Goal: Transaction & Acquisition: Purchase product/service

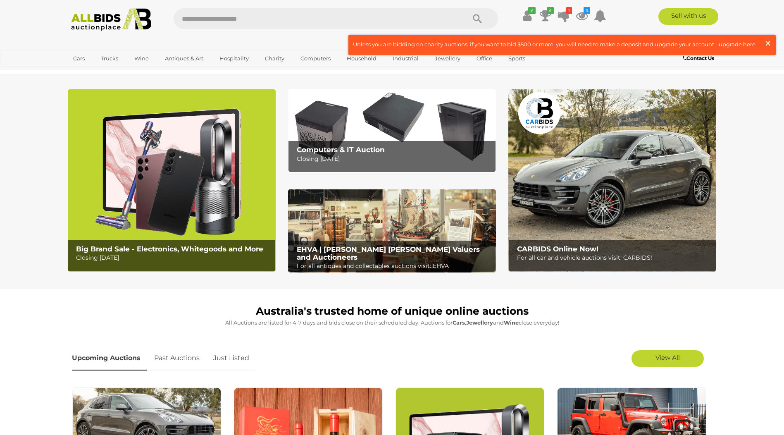
click at [768, 43] on span "×" at bounding box center [768, 43] width 7 height 16
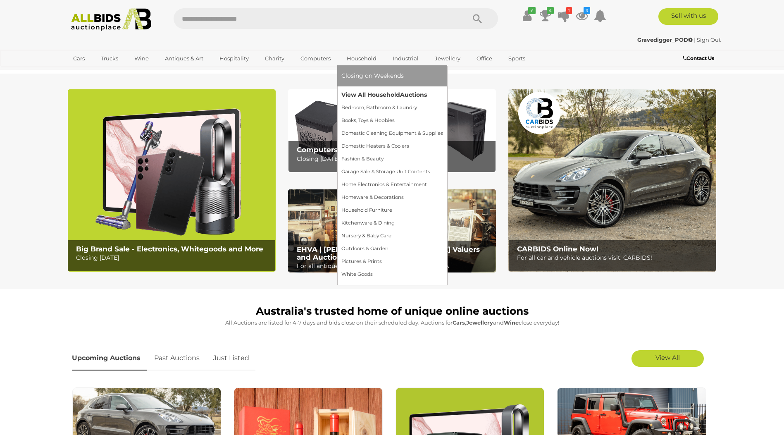
click at [378, 95] on link "View All Household Auctions" at bounding box center [393, 94] width 102 height 13
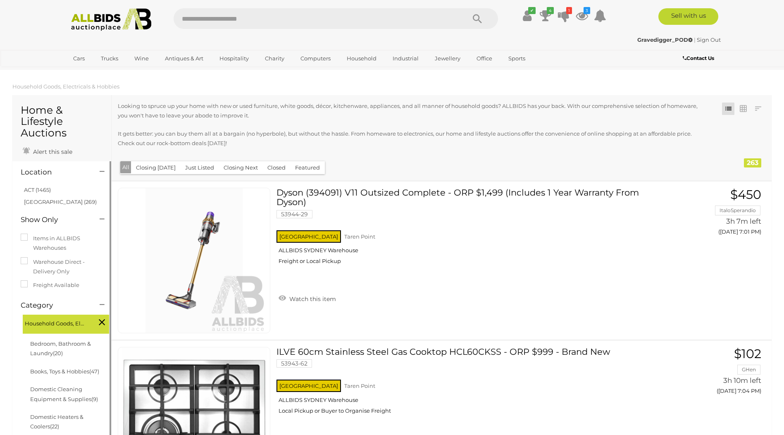
click at [41, 191] on link "ACT (1465)" at bounding box center [37, 189] width 27 height 7
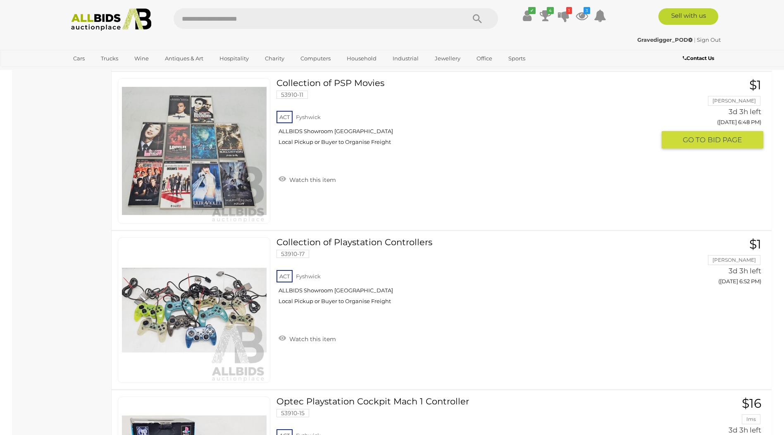
scroll to position [5004, 0]
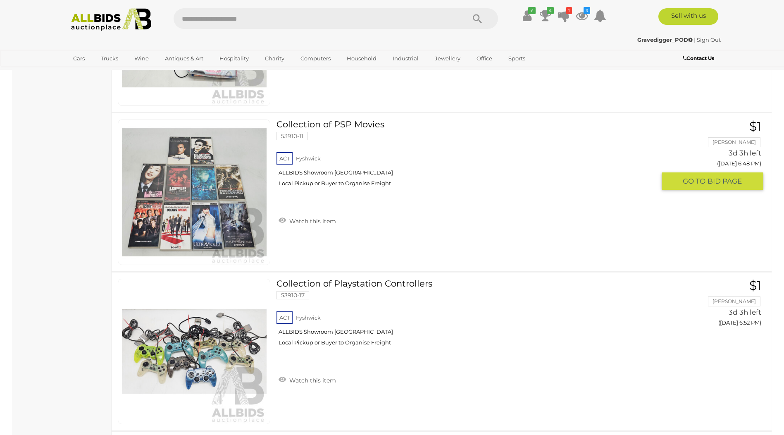
click at [172, 205] on img at bounding box center [194, 192] width 145 height 145
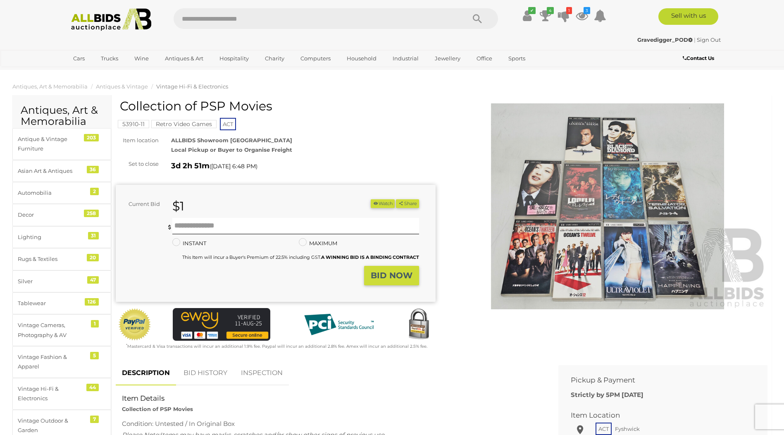
click at [550, 206] on img at bounding box center [608, 206] width 320 height 206
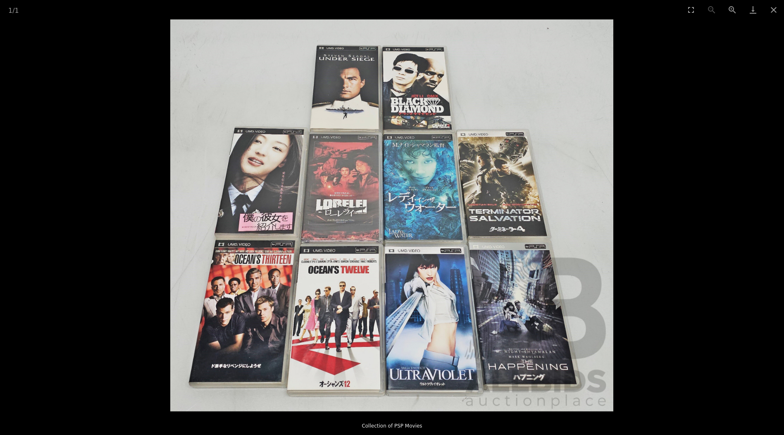
click at [357, 179] on img at bounding box center [391, 215] width 443 height 392
click at [357, 181] on img at bounding box center [391, 215] width 443 height 392
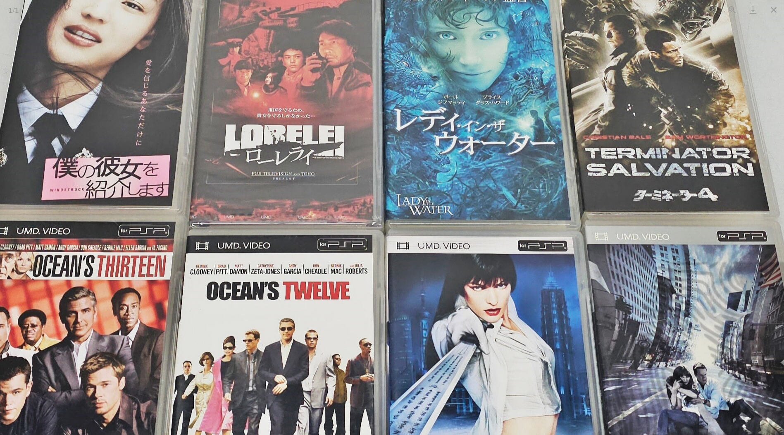
drag, startPoint x: 302, startPoint y: 179, endPoint x: 264, endPoint y: 82, distance: 104.7
click at [264, 82] on img at bounding box center [404, 163] width 1046 height 925
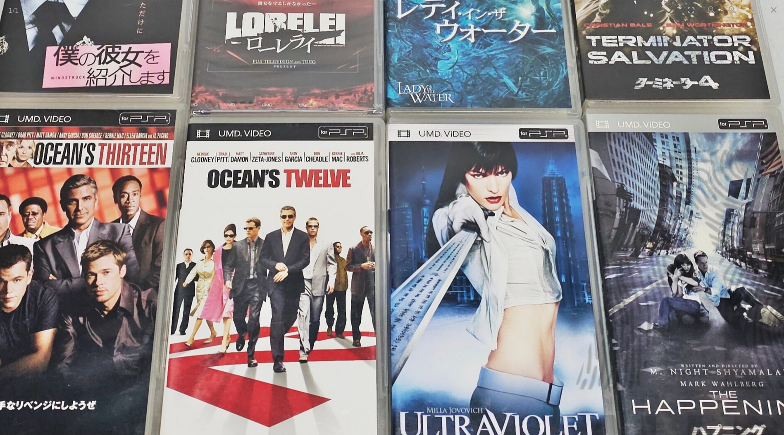
drag, startPoint x: 405, startPoint y: 155, endPoint x: 418, endPoint y: 68, distance: 87.8
click at [418, 68] on img at bounding box center [405, 51] width 1046 height 925
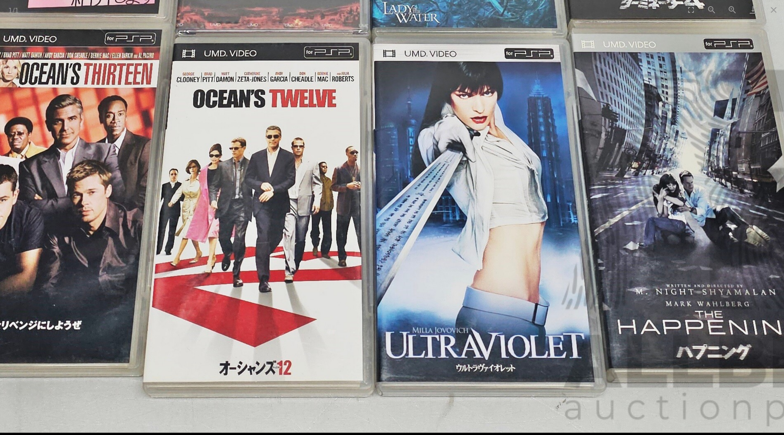
drag, startPoint x: 398, startPoint y: 192, endPoint x: 385, endPoint y: 117, distance: 76.7
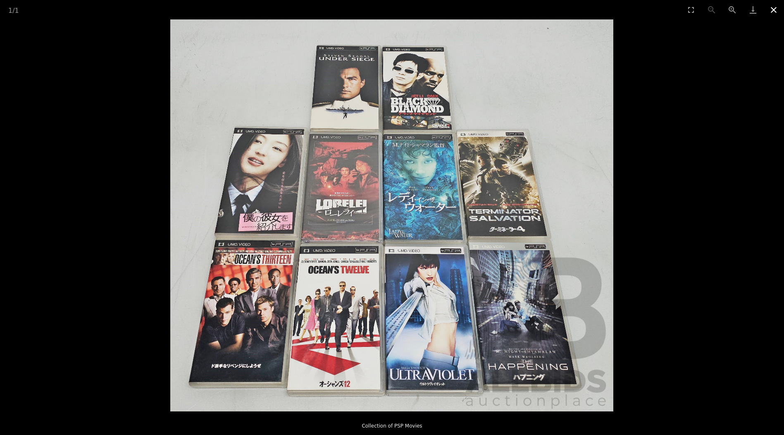
click at [777, 10] on button "Close gallery" at bounding box center [774, 9] width 21 height 19
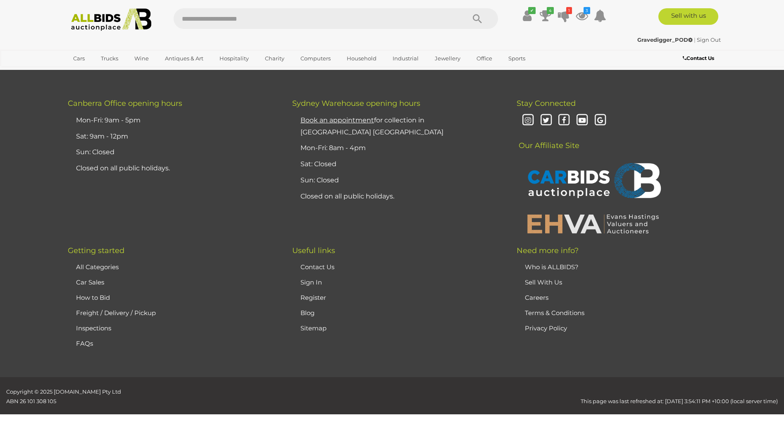
scroll to position [691, 0]
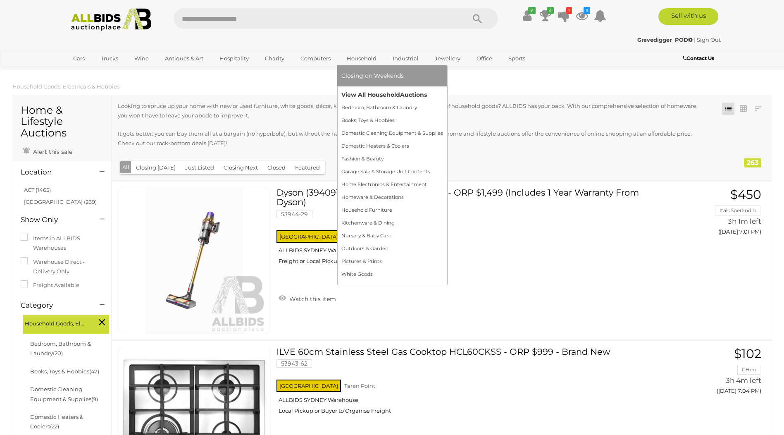
click at [369, 96] on link "View All Household Auctions" at bounding box center [393, 94] width 102 height 13
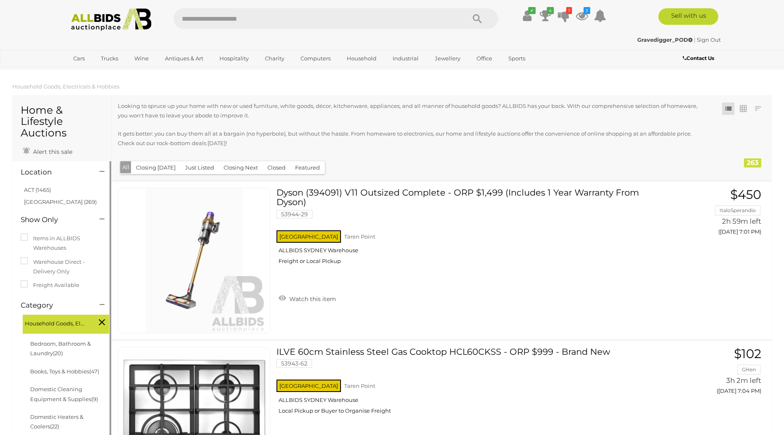
click at [37, 191] on link "ACT (1465)" at bounding box center [37, 189] width 27 height 7
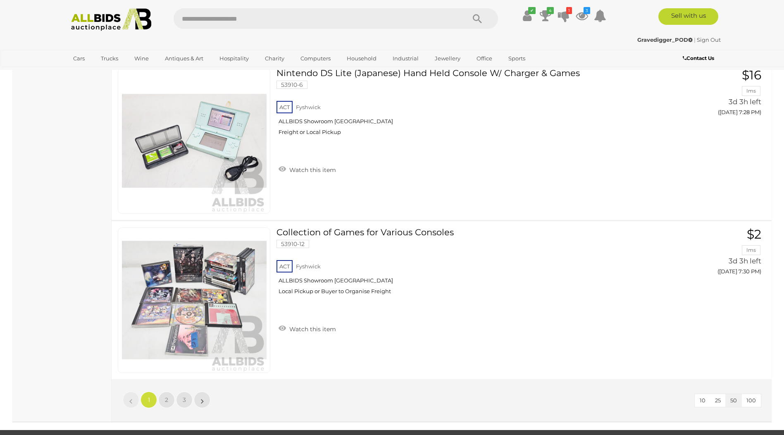
scroll to position [7844, 0]
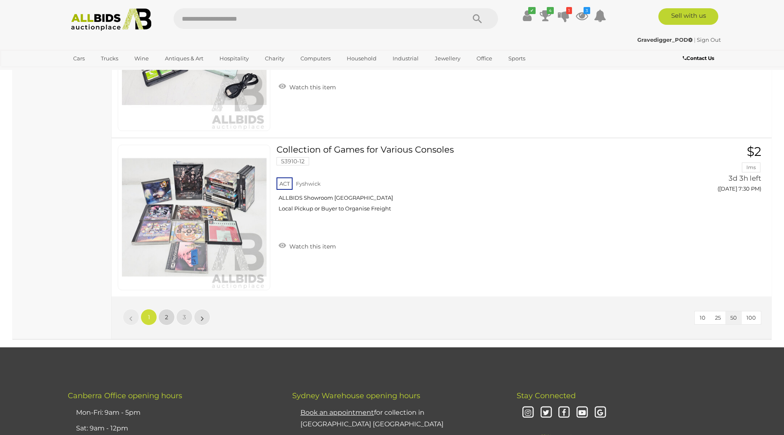
click at [165, 318] on span "2" at bounding box center [166, 316] width 3 height 7
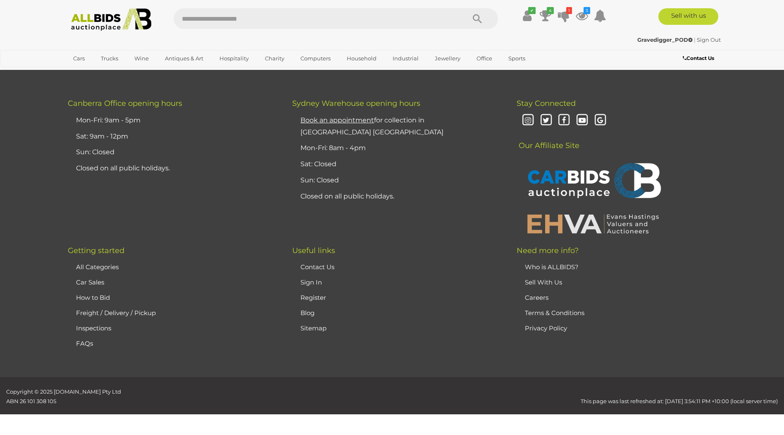
scroll to position [98, 0]
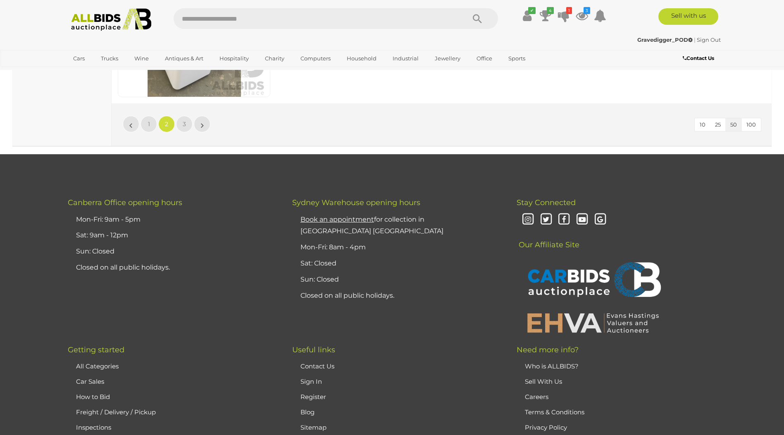
scroll to position [7954, 0]
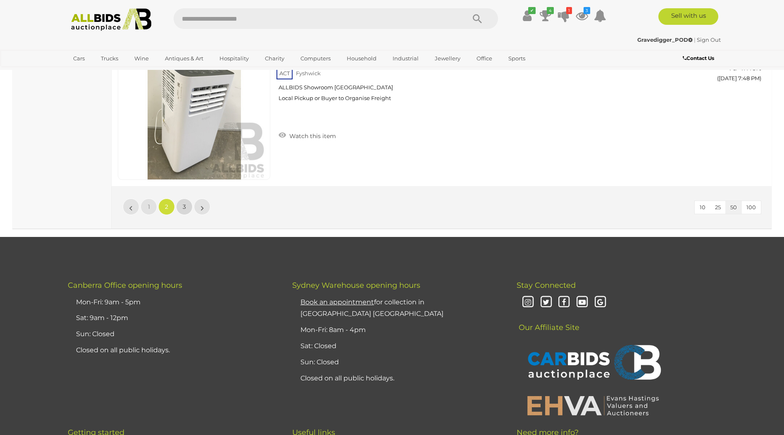
click at [184, 205] on span "3" at bounding box center [184, 206] width 3 height 7
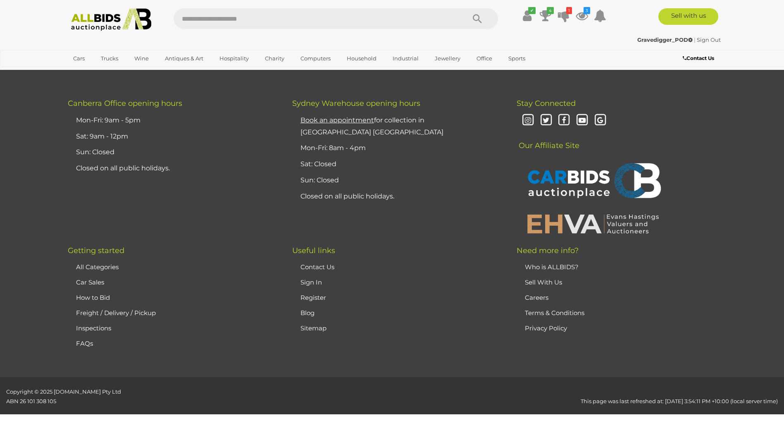
scroll to position [98, 0]
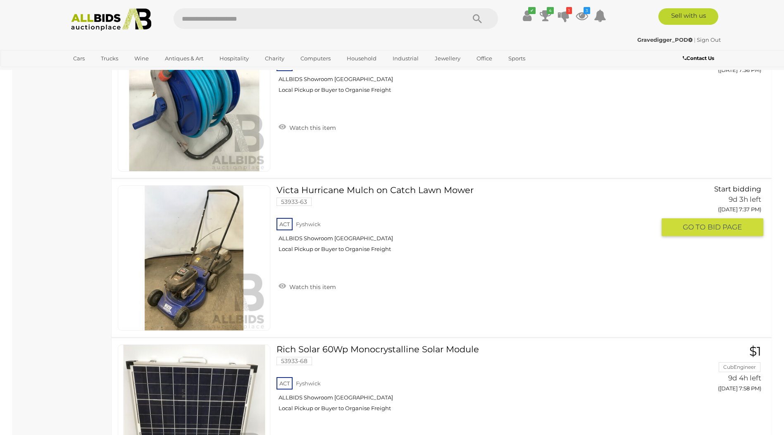
scroll to position [2910, 0]
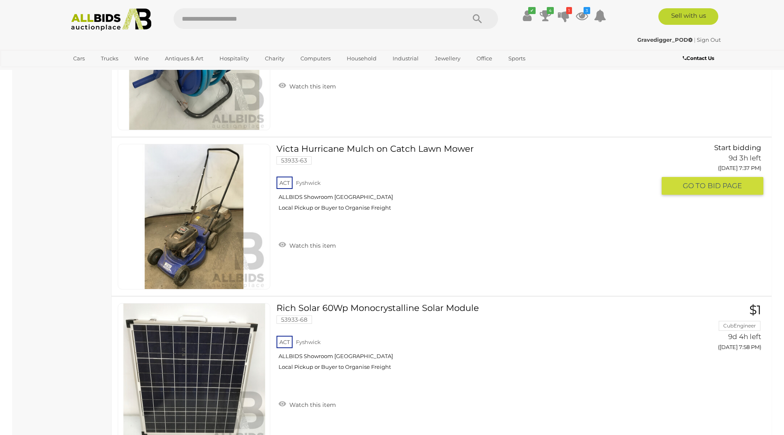
click at [180, 238] on img at bounding box center [194, 216] width 145 height 145
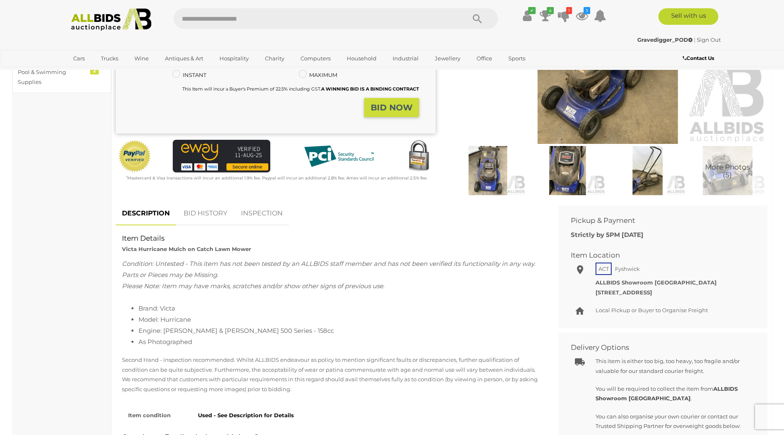
scroll to position [41, 0]
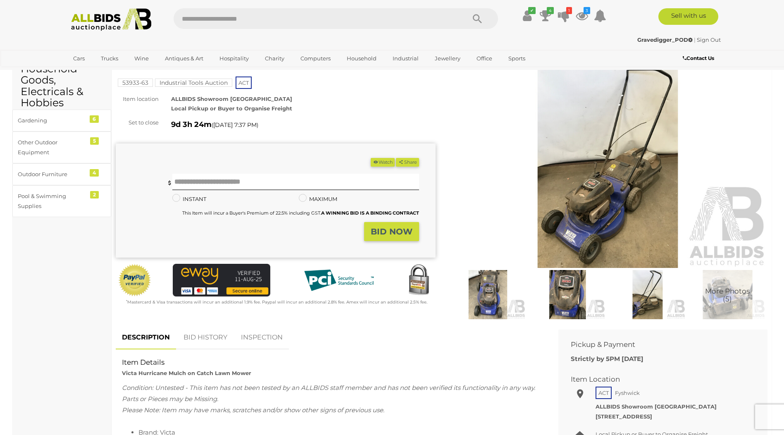
click at [592, 152] on img at bounding box center [608, 165] width 320 height 206
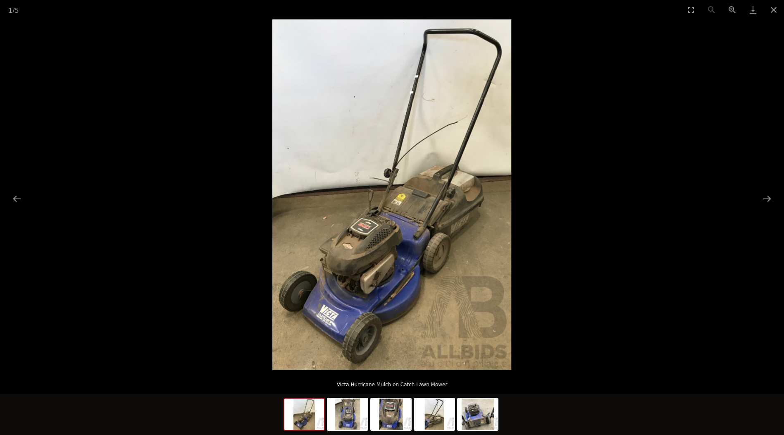
click at [393, 221] on img at bounding box center [392, 194] width 239 height 351
drag, startPoint x: 393, startPoint y: 221, endPoint x: 387, endPoint y: 221, distance: 6.2
click at [392, 222] on img at bounding box center [392, 194] width 239 height 351
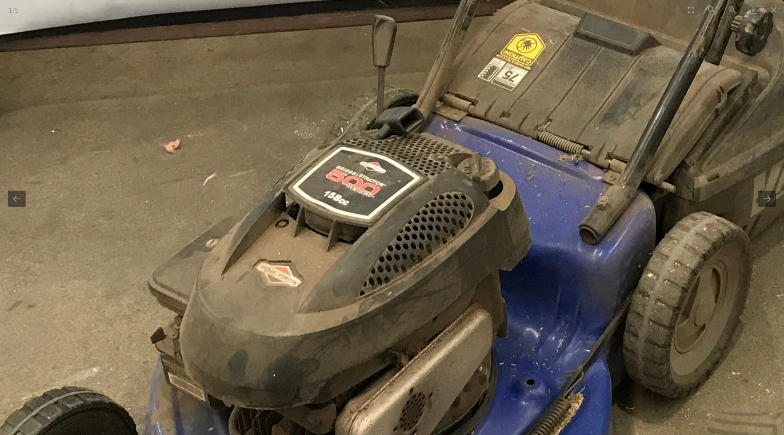
drag, startPoint x: 301, startPoint y: 229, endPoint x: 389, endPoint y: 129, distance: 133.9
click at [389, 129] on img at bounding box center [482, 38] width 1098 height 1610
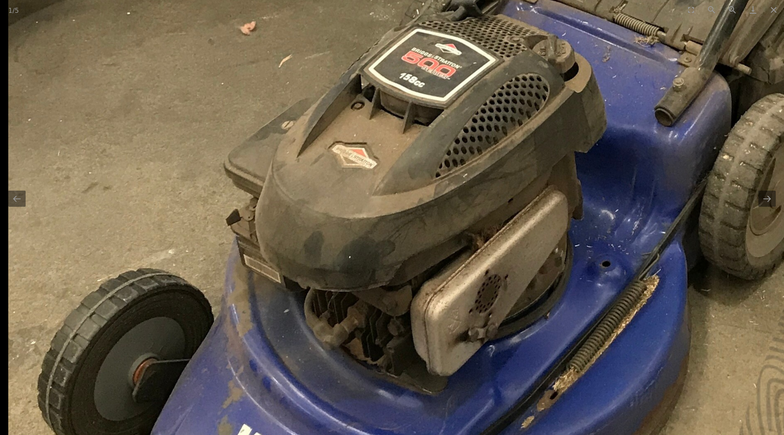
drag, startPoint x: 333, startPoint y: 228, endPoint x: 443, endPoint y: 120, distance: 154.7
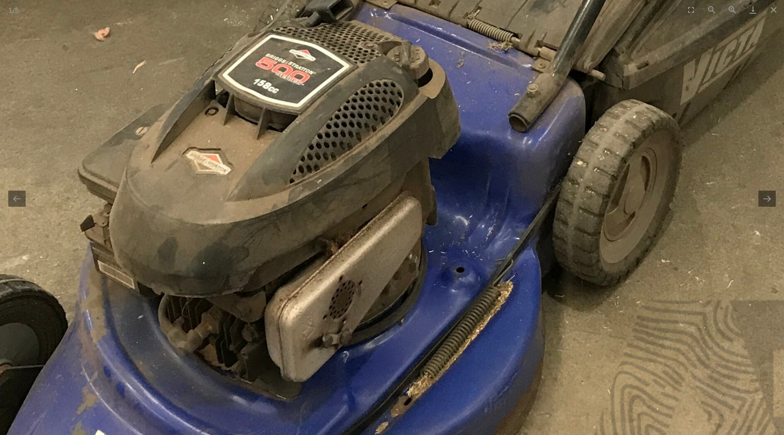
drag, startPoint x: 425, startPoint y: 204, endPoint x: 289, endPoint y: 228, distance: 138.1
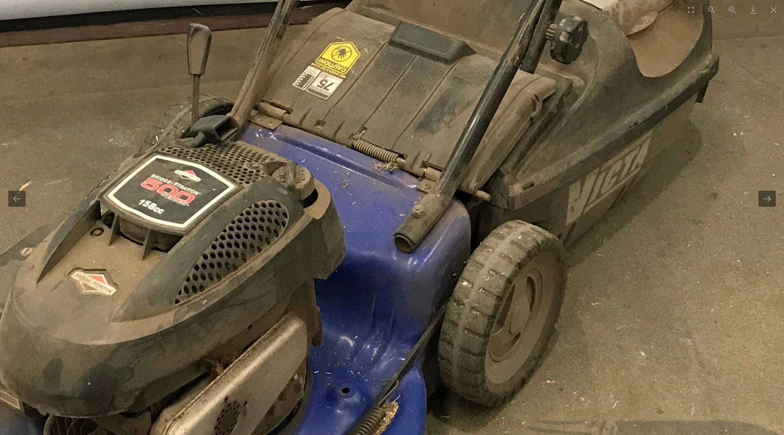
drag, startPoint x: 392, startPoint y: 105, endPoint x: 309, endPoint y: 198, distance: 123.6
click at [309, 198] on img at bounding box center [296, 47] width 1098 height 1610
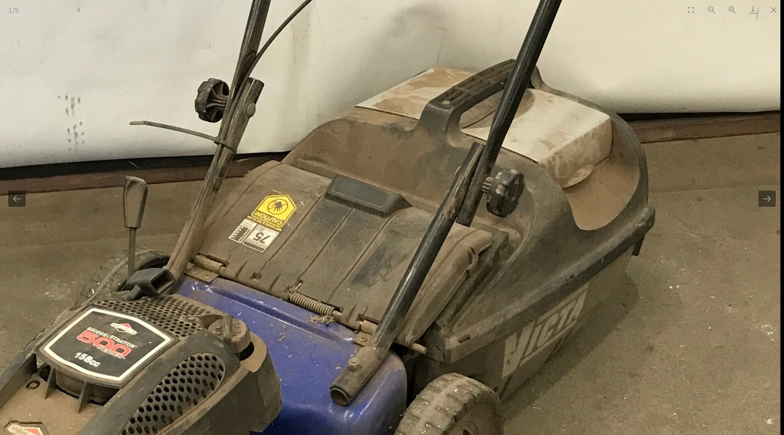
drag, startPoint x: 425, startPoint y: 86, endPoint x: 391, endPoint y: 178, distance: 98.8
click at [391, 178] on img at bounding box center [233, 200] width 1098 height 1610
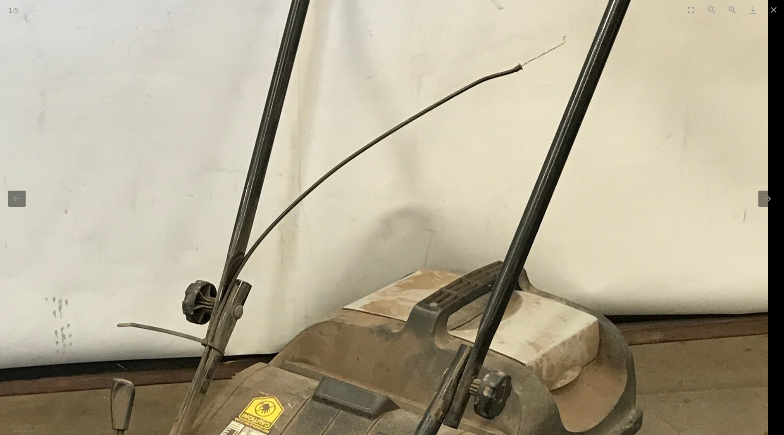
drag, startPoint x: 404, startPoint y: 61, endPoint x: 308, endPoint y: 233, distance: 197.3
click at [313, 234] on img at bounding box center [220, 402] width 1098 height 1610
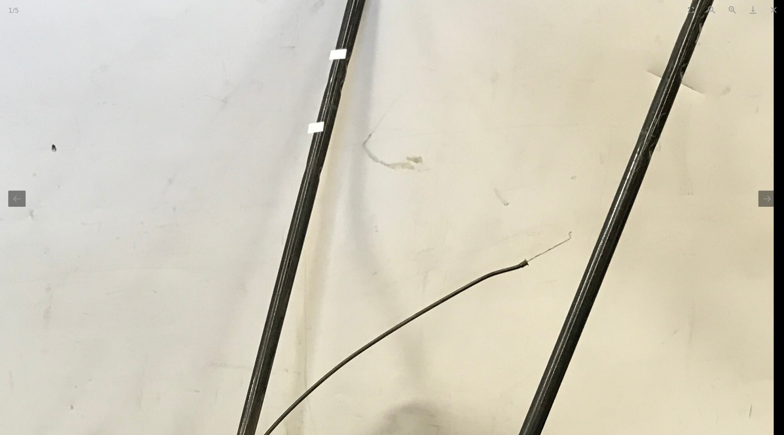
drag, startPoint x: 351, startPoint y: 187, endPoint x: 336, endPoint y: 217, distance: 33.3
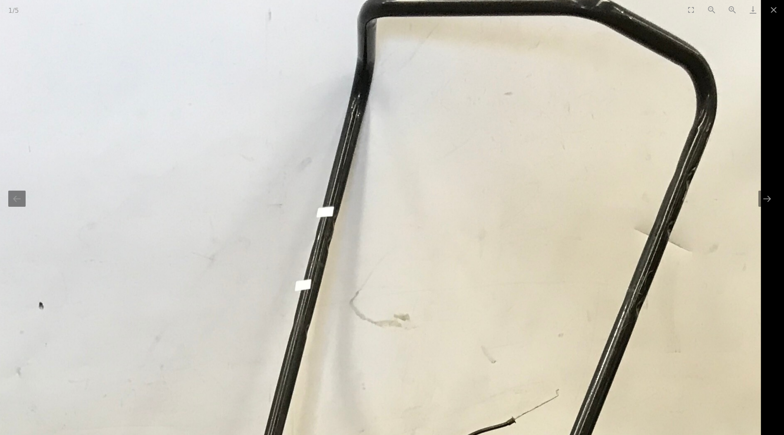
drag, startPoint x: 483, startPoint y: 116, endPoint x: 356, endPoint y: 217, distance: 161.8
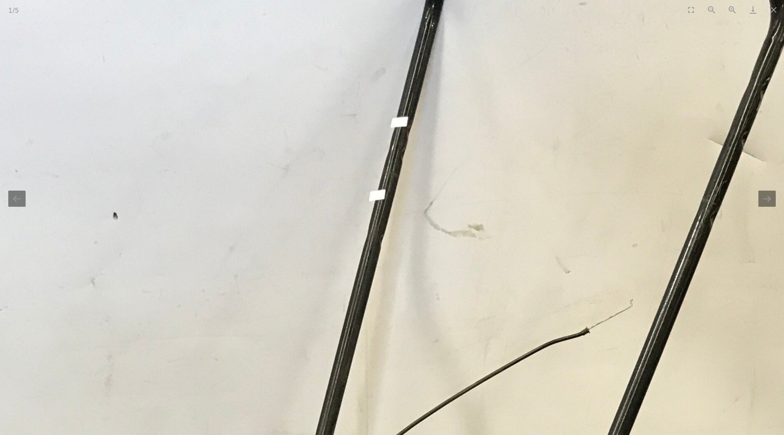
drag, startPoint x: 406, startPoint y: 244, endPoint x: 456, endPoint y: 149, distance: 107.1
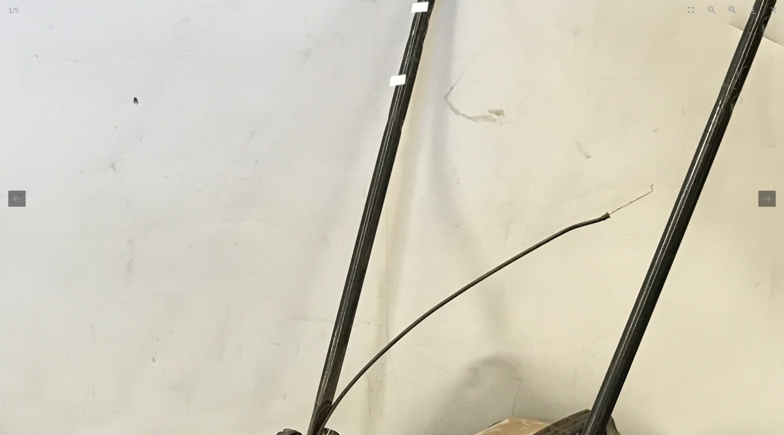
drag, startPoint x: 412, startPoint y: 297, endPoint x: 432, endPoint y: 200, distance: 98.8
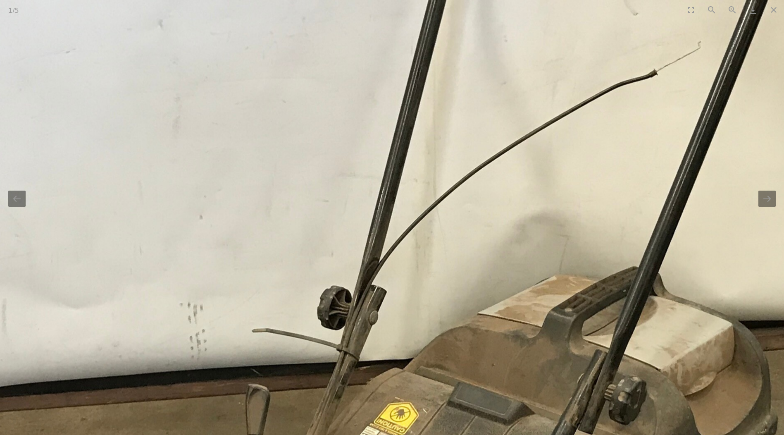
drag, startPoint x: 524, startPoint y: 258, endPoint x: 550, endPoint y: 194, distance: 70.1
click at [550, 194] on img at bounding box center [355, 407] width 1098 height 1610
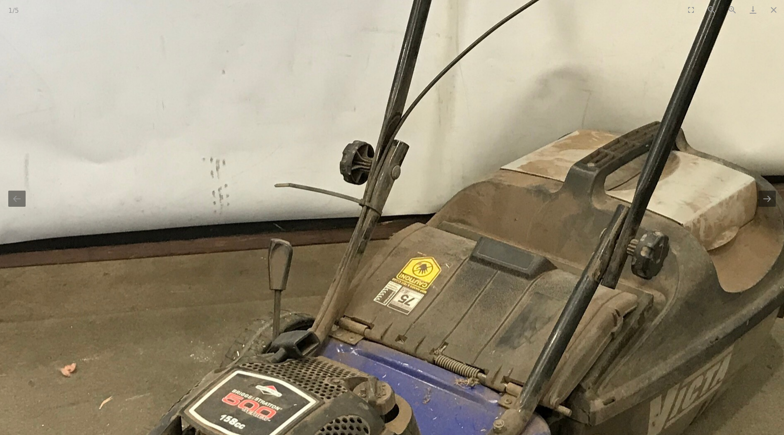
drag, startPoint x: 467, startPoint y: 315, endPoint x: 484, endPoint y: 213, distance: 103.6
click at [484, 213] on img at bounding box center [377, 262] width 1098 height 1610
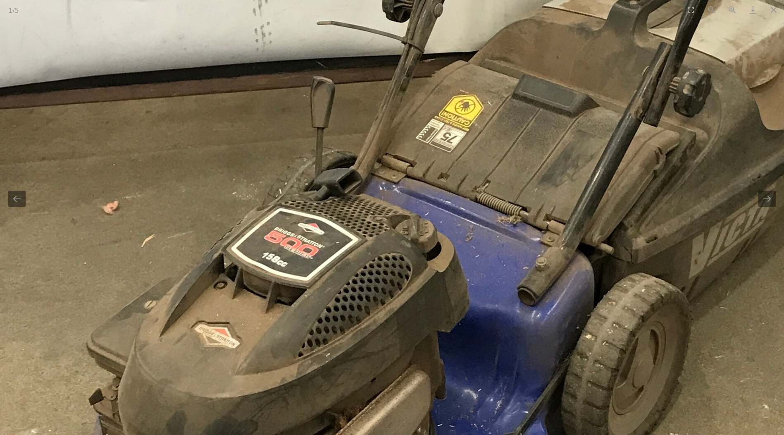
drag, startPoint x: 452, startPoint y: 312, endPoint x: 472, endPoint y: 233, distance: 80.9
click at [472, 233] on img at bounding box center [420, 100] width 1098 height 1610
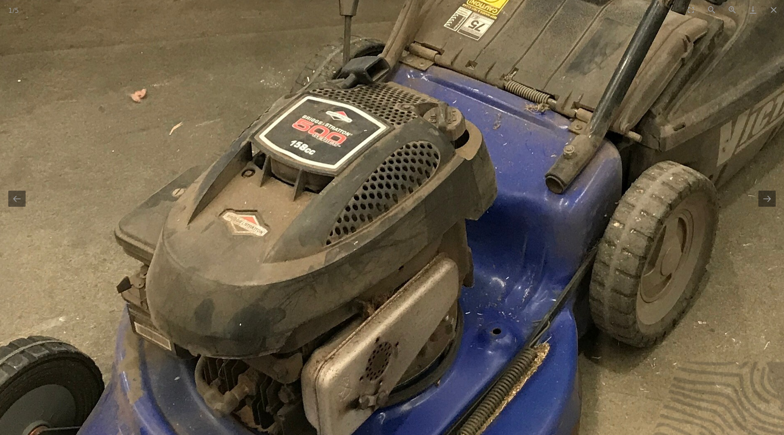
drag, startPoint x: 468, startPoint y: 311, endPoint x: 478, endPoint y: 277, distance: 35.7
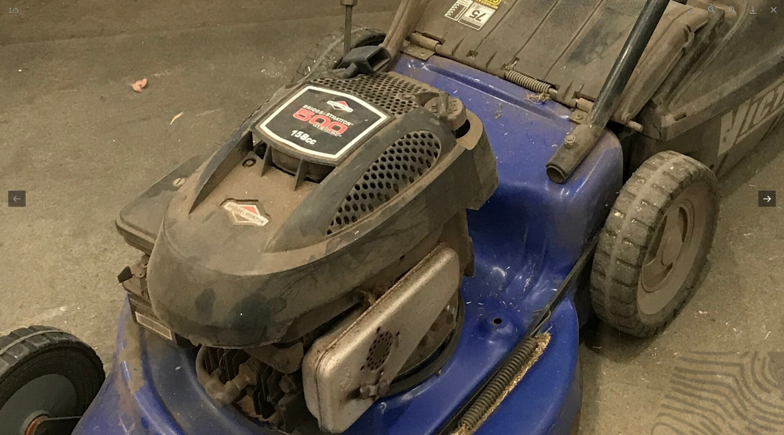
click at [772, 203] on button "Next slide" at bounding box center [767, 199] width 17 height 16
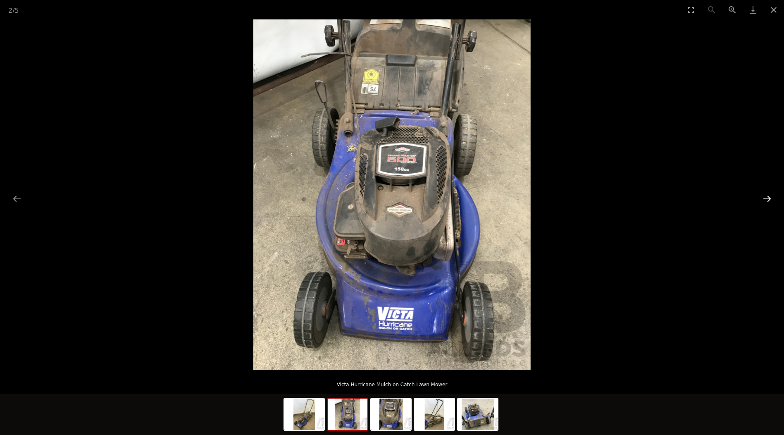
click at [772, 203] on button "Next slide" at bounding box center [767, 199] width 17 height 16
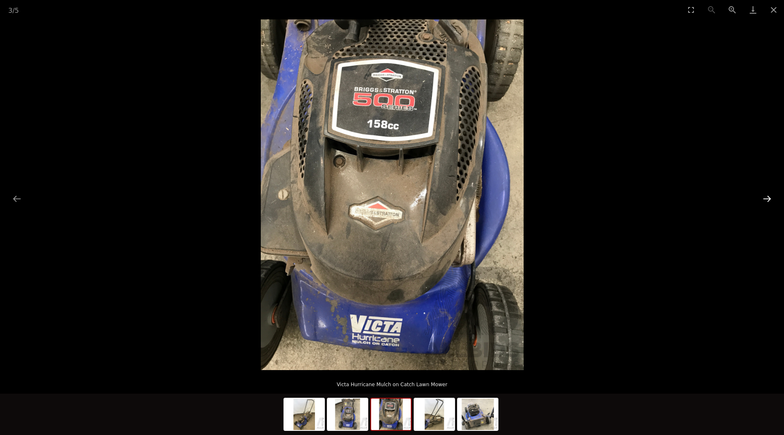
click at [771, 203] on button "Next slide" at bounding box center [767, 199] width 17 height 16
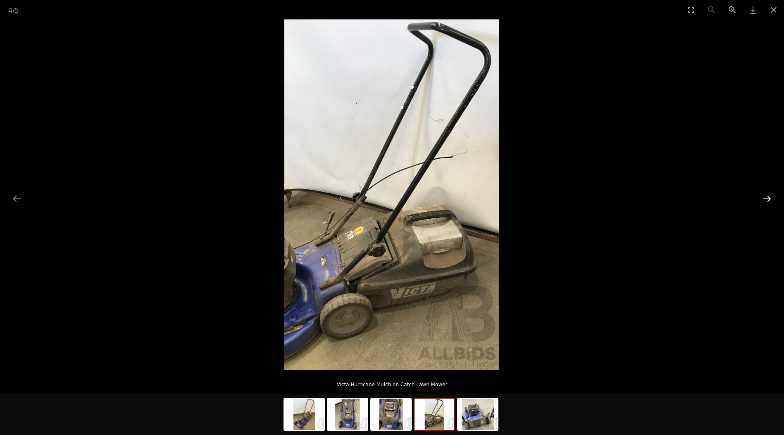
click at [771, 203] on button "Next slide" at bounding box center [767, 199] width 17 height 16
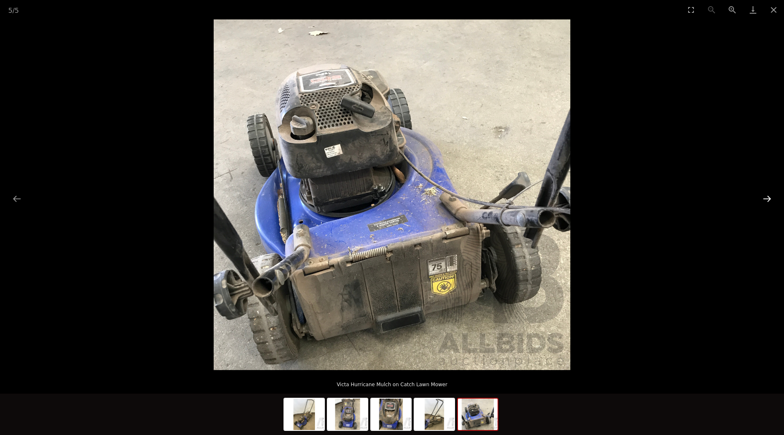
click at [771, 203] on button "Next slide" at bounding box center [767, 199] width 17 height 16
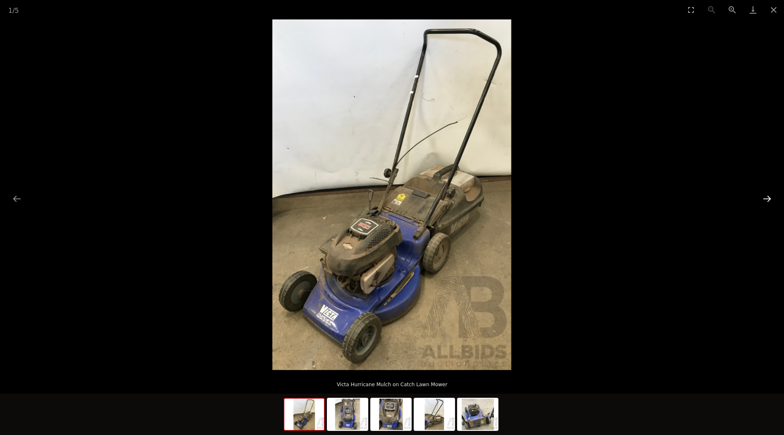
click at [768, 201] on button "Next slide" at bounding box center [767, 199] width 17 height 16
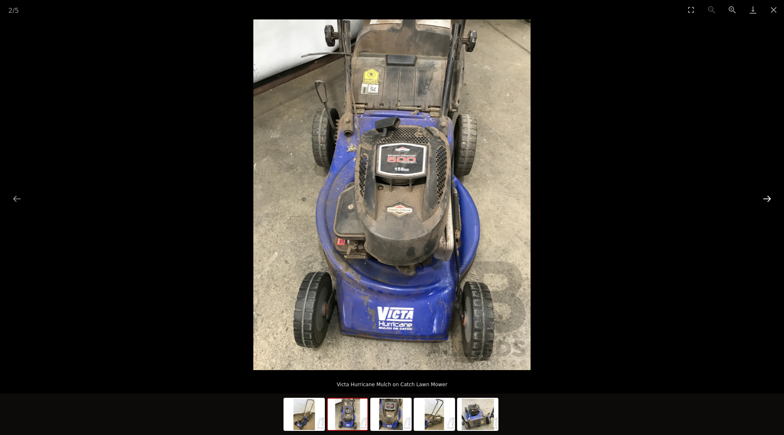
click at [767, 200] on button "Next slide" at bounding box center [767, 199] width 17 height 16
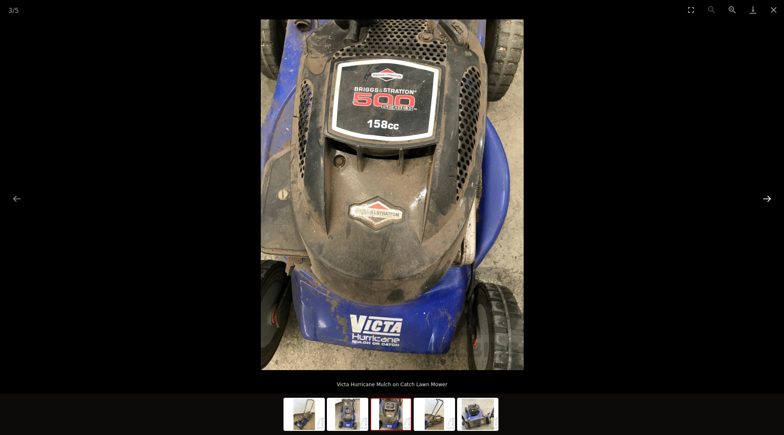
click at [767, 200] on button "Next slide" at bounding box center [767, 199] width 17 height 16
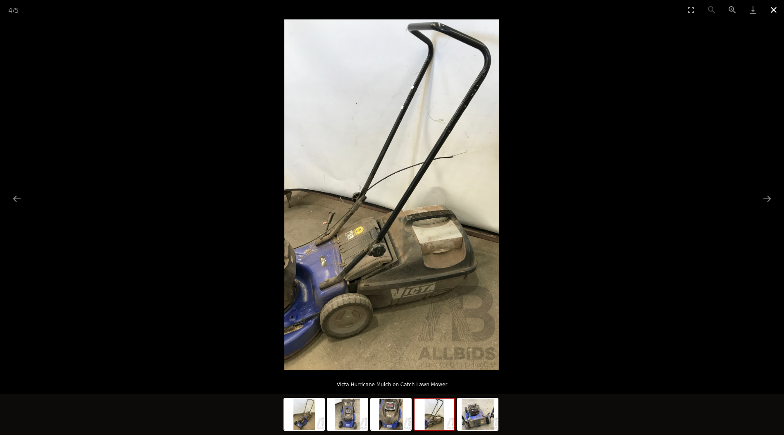
click at [777, 11] on button "Close gallery" at bounding box center [774, 9] width 21 height 19
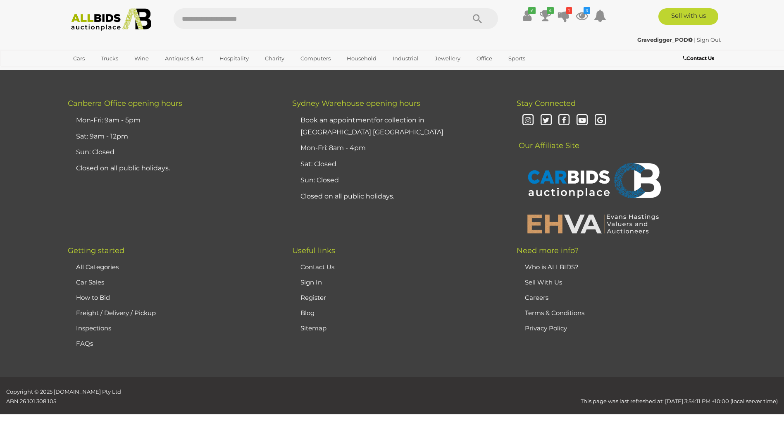
scroll to position [691, 0]
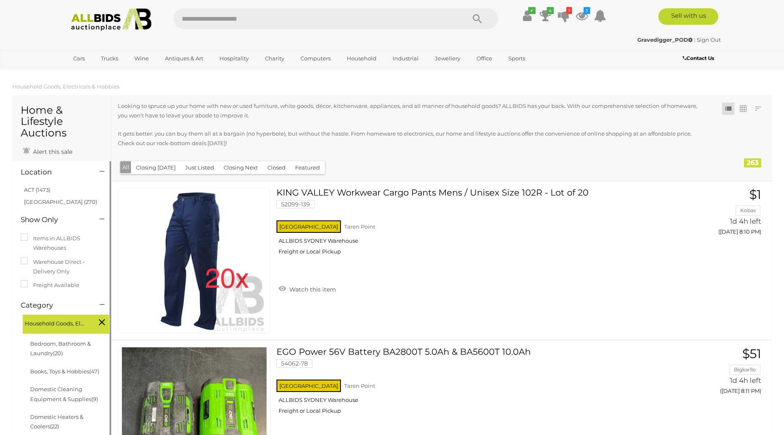
click at [33, 189] on link "ACT (1473)" at bounding box center [37, 189] width 26 height 7
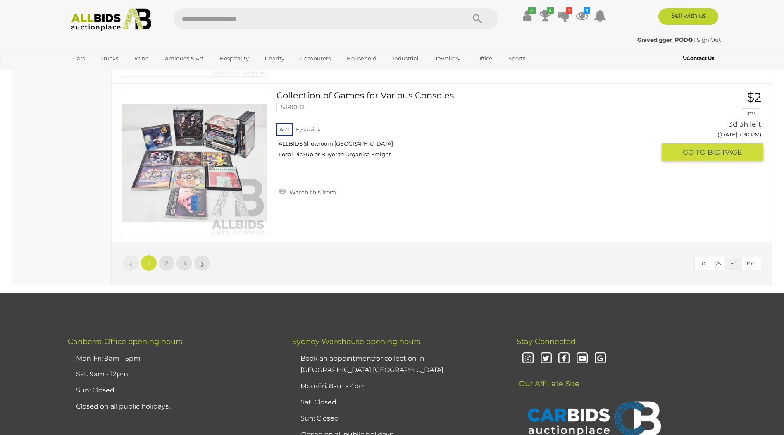
scroll to position [7815, 0]
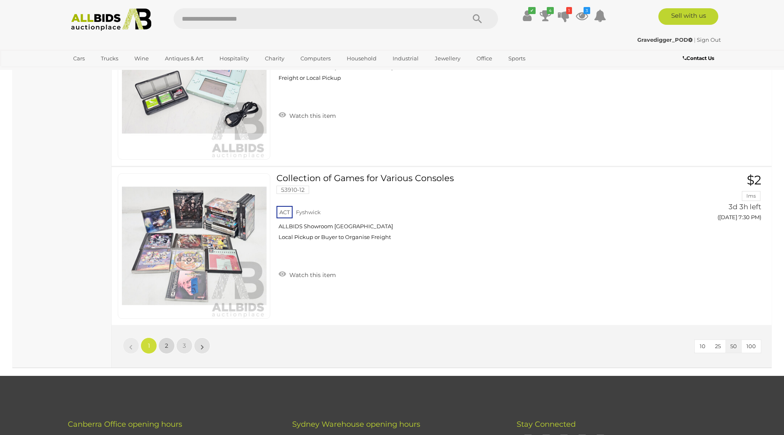
click at [169, 349] on link "2" at bounding box center [166, 345] width 17 height 17
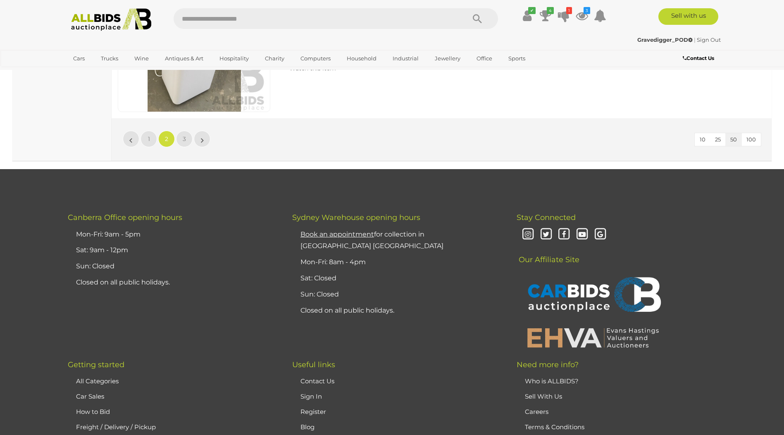
scroll to position [7898, 0]
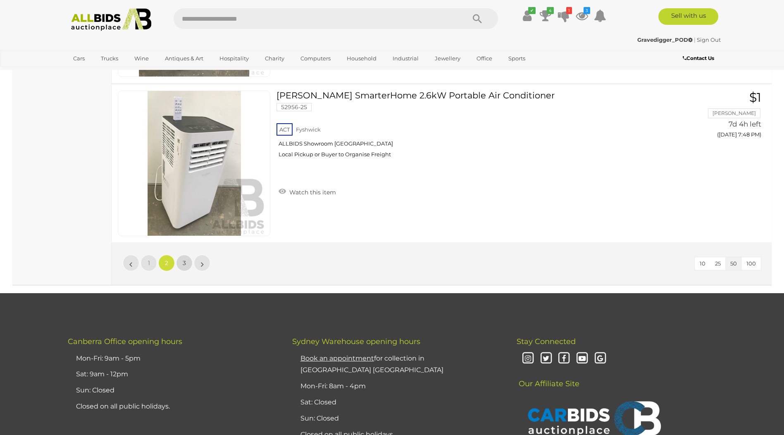
click at [183, 263] on span "3" at bounding box center [184, 262] width 3 height 7
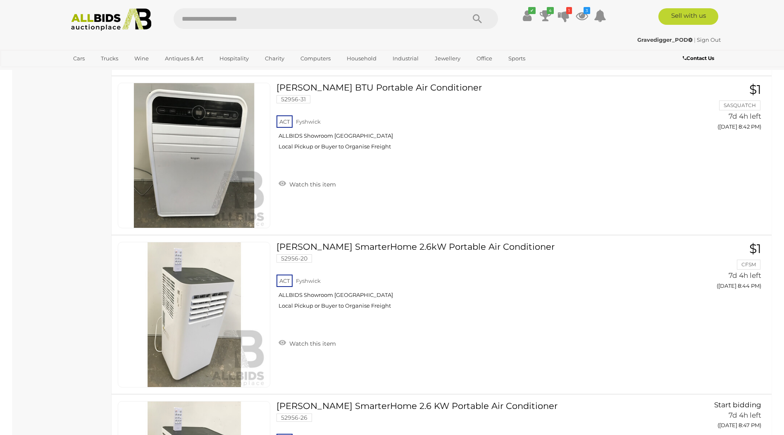
scroll to position [1019, 0]
